Goal: Information Seeking & Learning: Learn about a topic

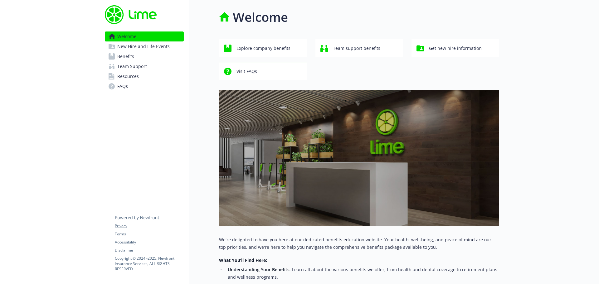
drag, startPoint x: 128, startPoint y: 57, endPoint x: 180, endPoint y: 63, distance: 52.9
click at [128, 57] on span "Benefits" at bounding box center [125, 57] width 17 height 10
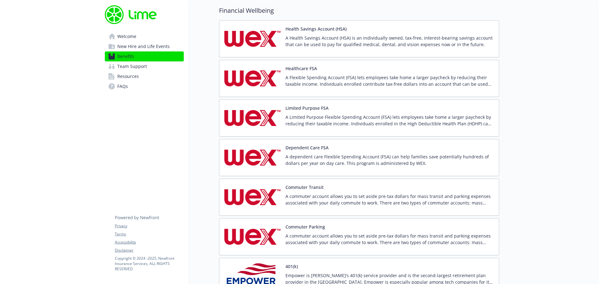
scroll to position [812, 0]
